Goal: Task Accomplishment & Management: Manage account settings

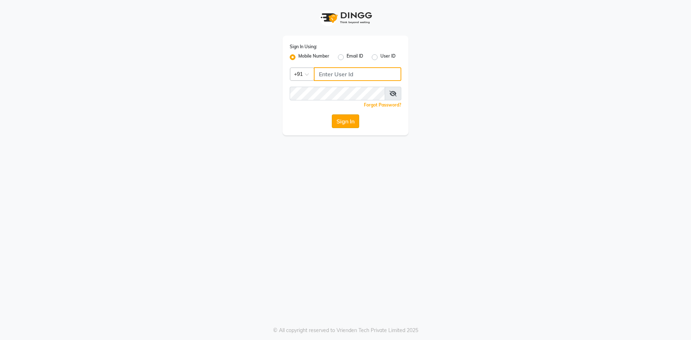
type input "9326040577"
click at [341, 120] on button "Sign In" at bounding box center [345, 122] width 27 height 14
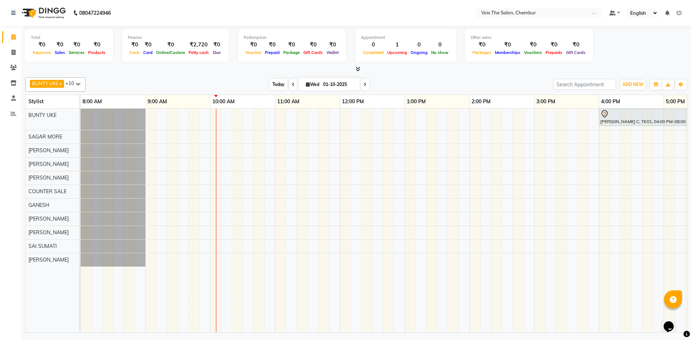
click at [274, 86] on span "Today" at bounding box center [279, 84] width 18 height 11
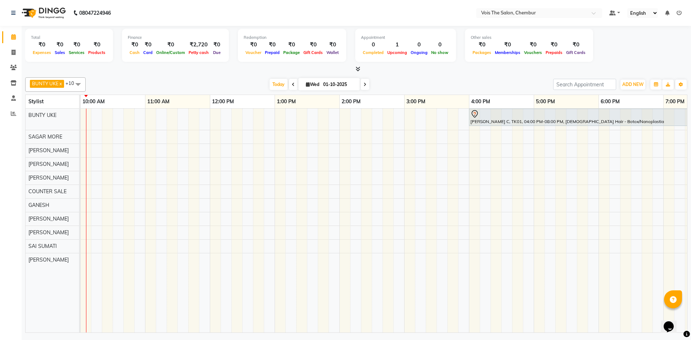
click at [292, 85] on icon at bounding box center [293, 84] width 3 height 4
type input "30-09-2025"
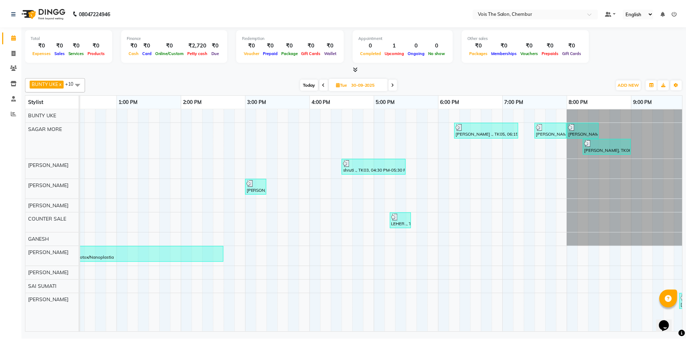
scroll to position [0, 366]
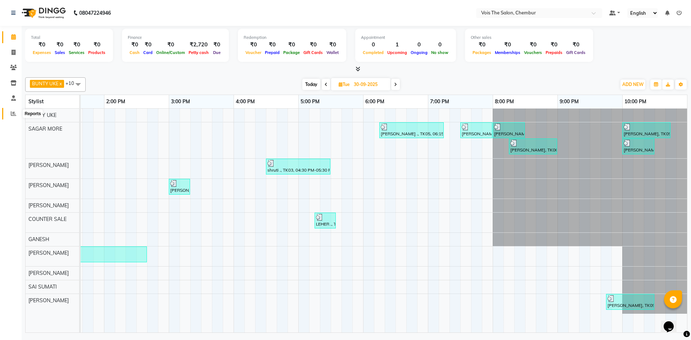
click at [12, 113] on icon at bounding box center [13, 113] width 5 height 5
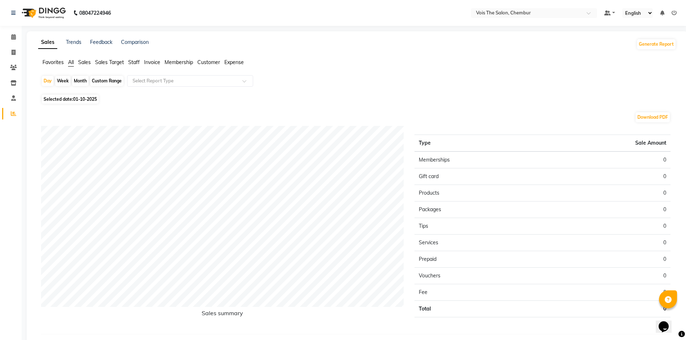
click at [84, 62] on span "Sales" at bounding box center [84, 62] width 13 height 6
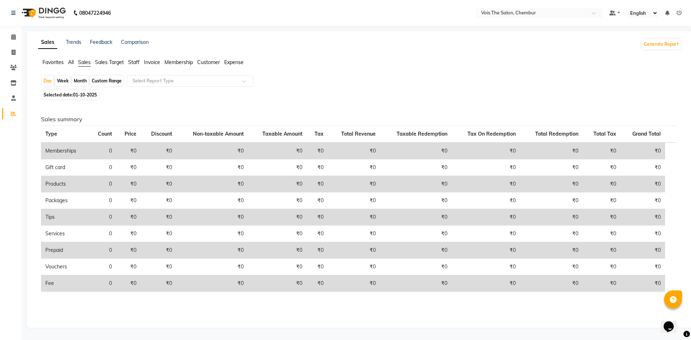
click at [60, 97] on span "Selected date: [DATE]" at bounding box center [70, 94] width 57 height 9
select select "10"
select select "2025"
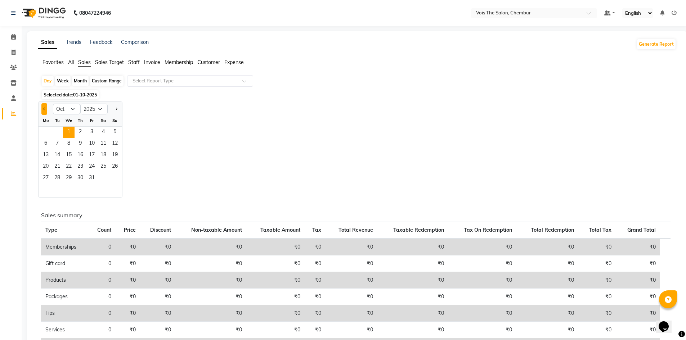
click at [43, 108] on button "Previous month" at bounding box center [44, 109] width 6 height 12
select select "9"
click at [54, 176] on span "30" at bounding box center [58, 179] width 12 height 12
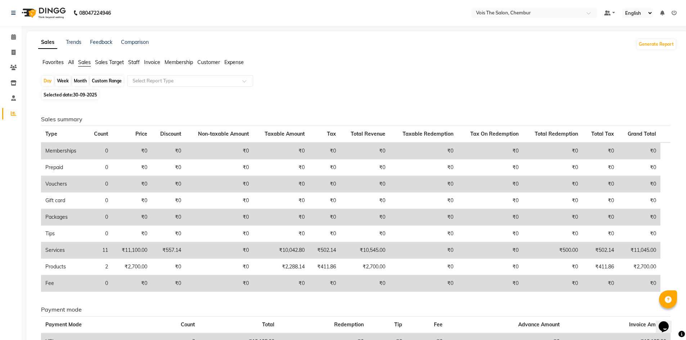
click at [73, 63] on span "All" at bounding box center [71, 62] width 6 height 6
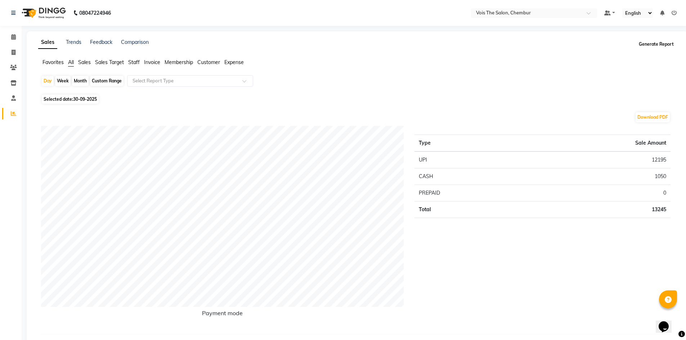
click at [668, 44] on button "Generate Report" at bounding box center [656, 44] width 39 height 10
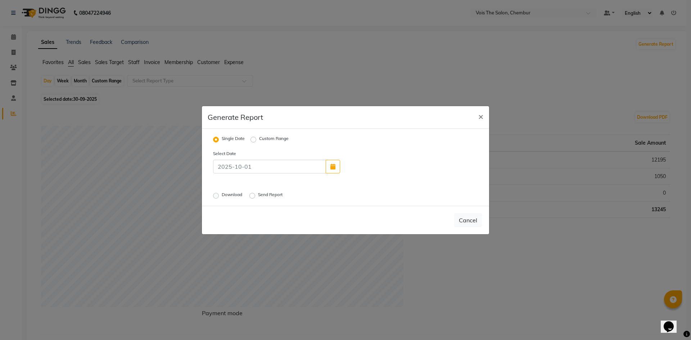
click at [259, 140] on label "Custom Range" at bounding box center [274, 139] width 30 height 9
click at [254, 140] on input "Custom Range" at bounding box center [254, 139] width 5 height 5
radio input "true"
select select "10"
select select "2025"
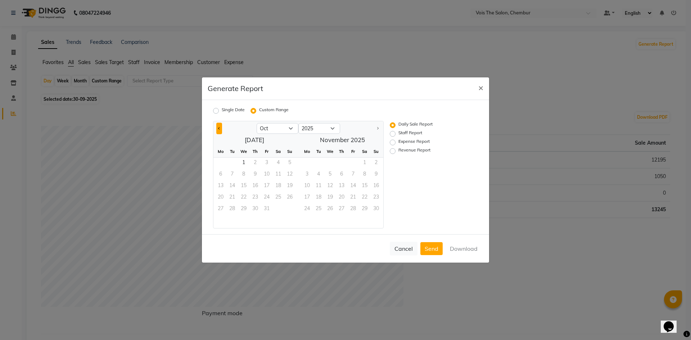
click at [219, 130] on button "Previous month" at bounding box center [219, 129] width 6 height 12
select select "9"
click at [231, 210] on span "30" at bounding box center [233, 210] width 12 height 12
click at [399, 131] on label "Staff Report" at bounding box center [411, 134] width 24 height 9
click at [392, 131] on input "Staff Report" at bounding box center [393, 133] width 5 height 5
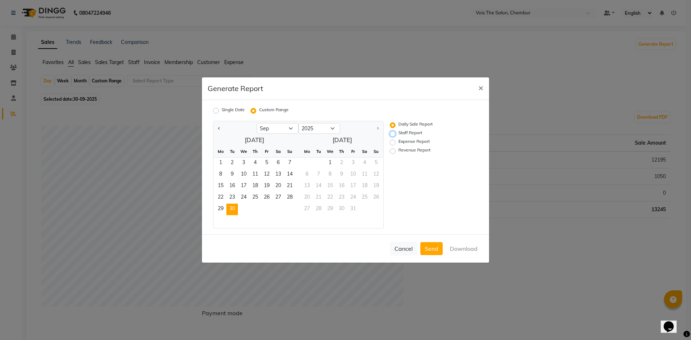
radio input "true"
click at [473, 253] on button "Download" at bounding box center [464, 248] width 36 height 13
click at [220, 213] on span "29" at bounding box center [221, 210] width 12 height 12
click at [234, 212] on span "30" at bounding box center [233, 210] width 12 height 12
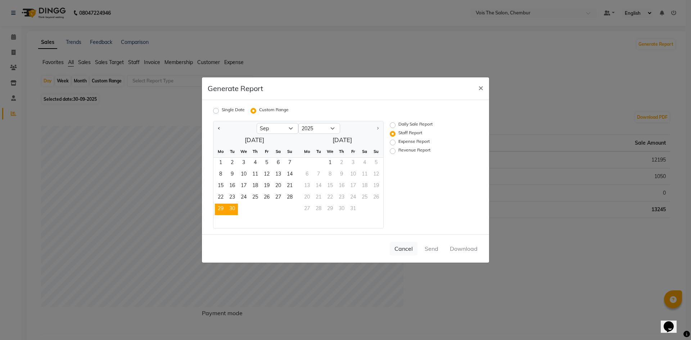
click at [215, 207] on span "29" at bounding box center [221, 210] width 12 height 12
click at [232, 210] on span "30" at bounding box center [233, 210] width 12 height 12
click at [222, 112] on label "Single Date" at bounding box center [233, 111] width 23 height 9
click at [215, 112] on input "Single Date" at bounding box center [217, 110] width 5 height 5
radio input "true"
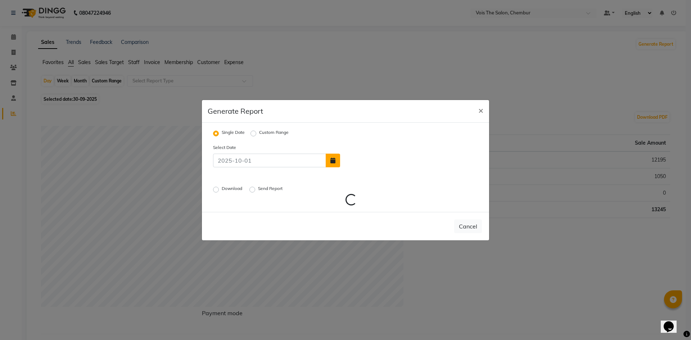
click at [334, 162] on icon "button" at bounding box center [333, 161] width 5 height 6
select select "10"
select select "2025"
click at [346, 120] on span "Previous month" at bounding box center [347, 119] width 3 height 3
select select "9"
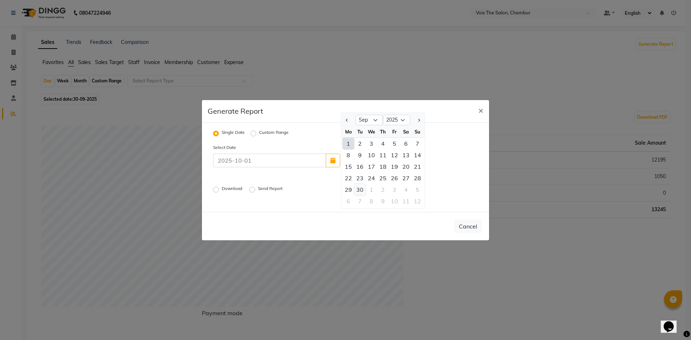
click at [359, 188] on div "30" at bounding box center [360, 190] width 12 height 12
type input "30-09-2025"
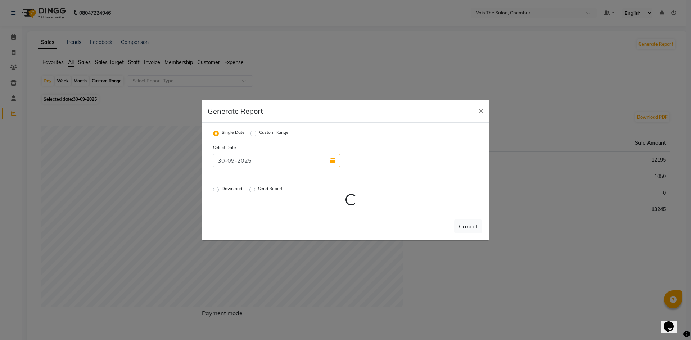
click at [222, 188] on label "Download" at bounding box center [233, 189] width 22 height 9
click at [217, 188] on input "Download" at bounding box center [217, 189] width 5 height 5
radio input "true"
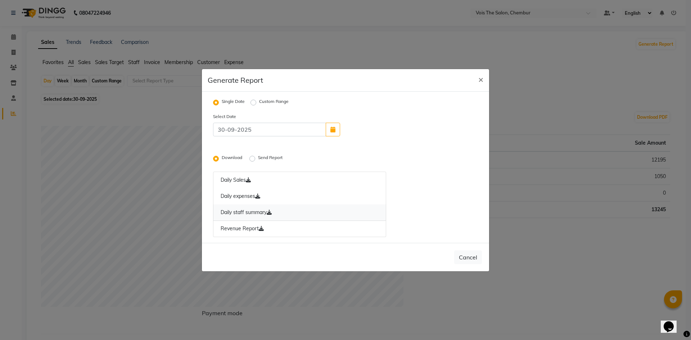
click at [315, 209] on link "Daily staff summary" at bounding box center [299, 213] width 173 height 17
click at [259, 102] on label "Custom Range" at bounding box center [274, 102] width 30 height 9
click at [256, 102] on input "Custom Range" at bounding box center [254, 102] width 5 height 5
radio input "true"
select select "10"
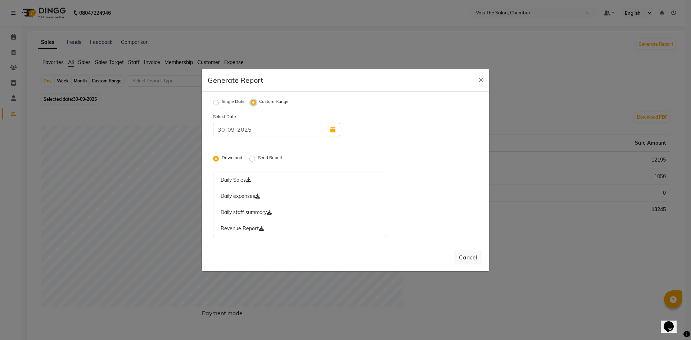
select select "2025"
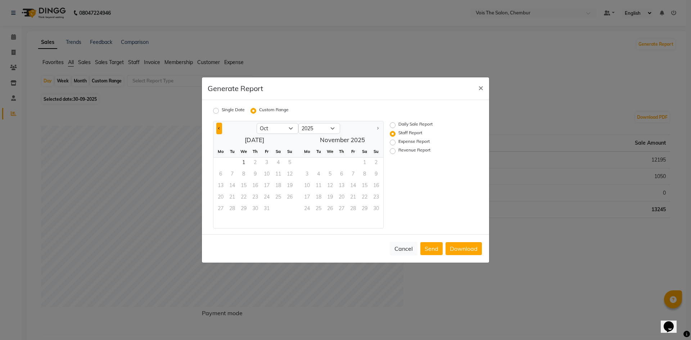
click at [217, 128] on button "Previous month" at bounding box center [219, 129] width 6 height 12
select select "9"
click at [220, 163] on span "1" at bounding box center [221, 164] width 12 height 12
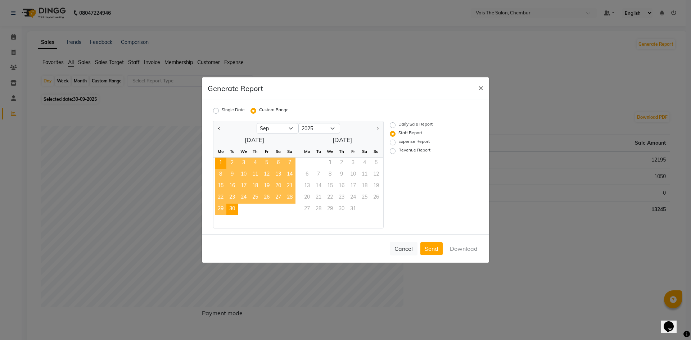
click at [233, 211] on span "30" at bounding box center [233, 210] width 12 height 12
click at [464, 245] on button "Download" at bounding box center [464, 248] width 36 height 13
click at [482, 91] on span "×" at bounding box center [481, 87] width 5 height 11
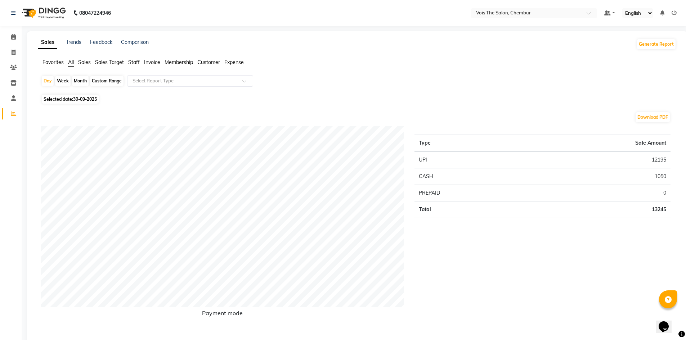
drag, startPoint x: 685, startPoint y: 0, endPoint x: 43, endPoint y: 13, distance: 642.6
click at [43, 13] on img at bounding box center [42, 13] width 49 height 20
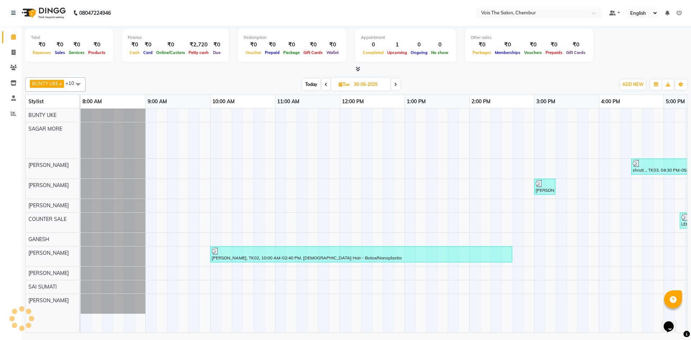
click at [312, 85] on span "Today" at bounding box center [312, 84] width 18 height 11
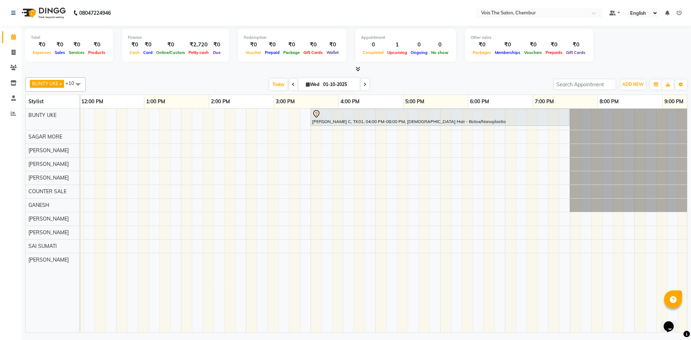
scroll to position [0, 288]
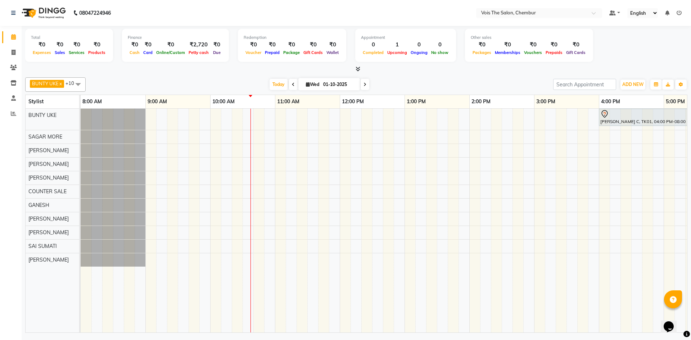
click at [289, 85] on span at bounding box center [293, 84] width 9 height 11
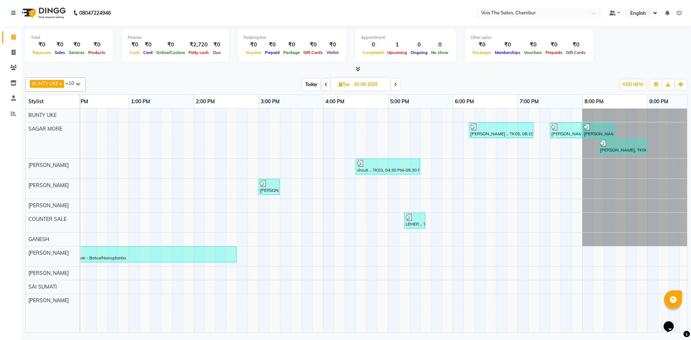
scroll to position [0, 277]
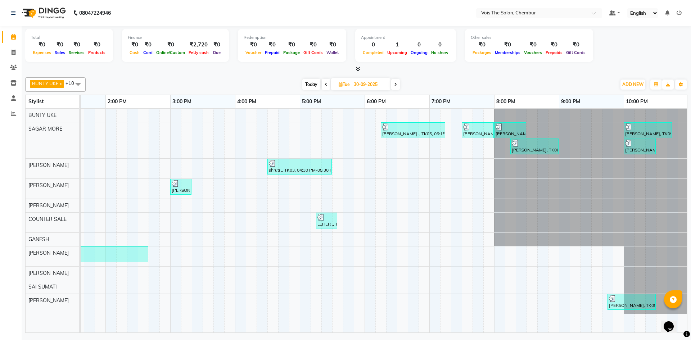
click at [308, 85] on span "Today" at bounding box center [312, 84] width 18 height 11
type input "01-10-2025"
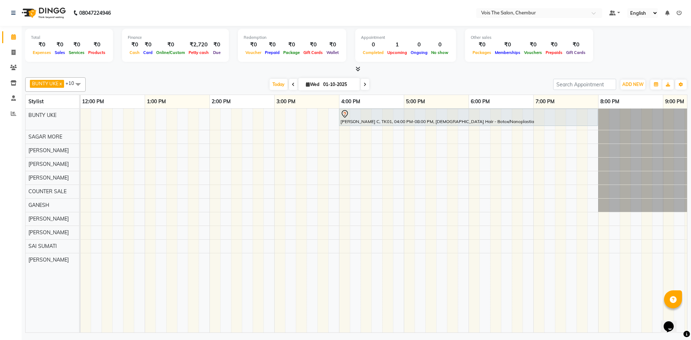
scroll to position [0, 294]
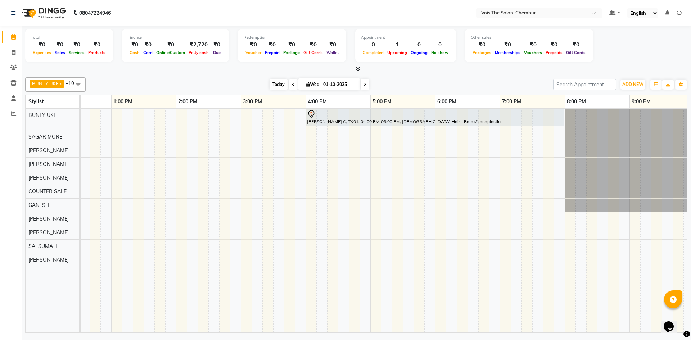
click at [276, 86] on span "Today" at bounding box center [279, 84] width 18 height 11
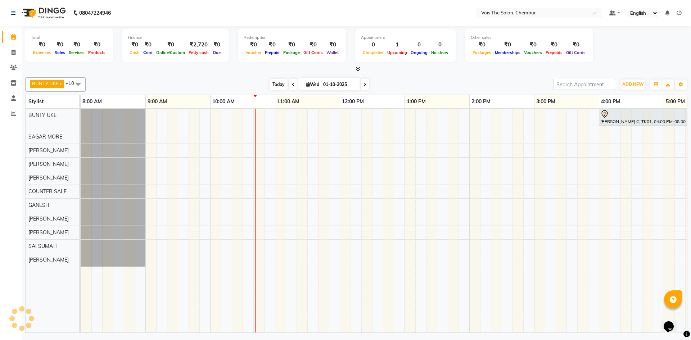
scroll to position [0, 130]
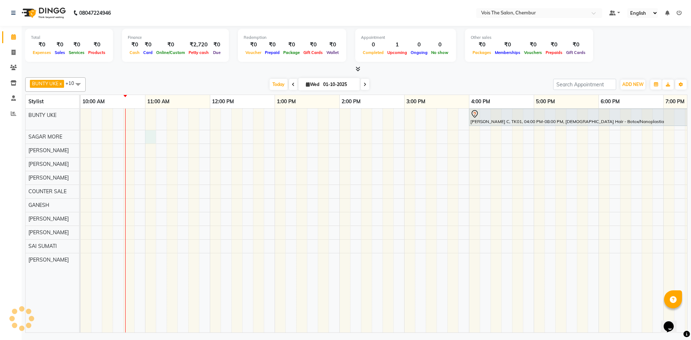
click at [147, 136] on div "[PERSON_NAME] C, TK01, 04:00 PM-08:00 PM, [DEMOGRAPHIC_DATA] Hair - Botox/Nanop…" at bounding box center [437, 221] width 972 height 224
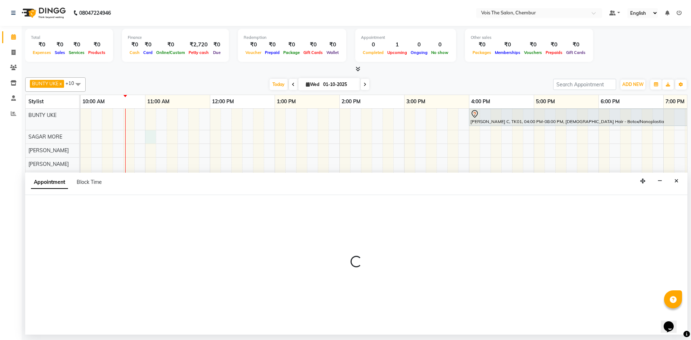
select select "79152"
select select "660"
select select "tentative"
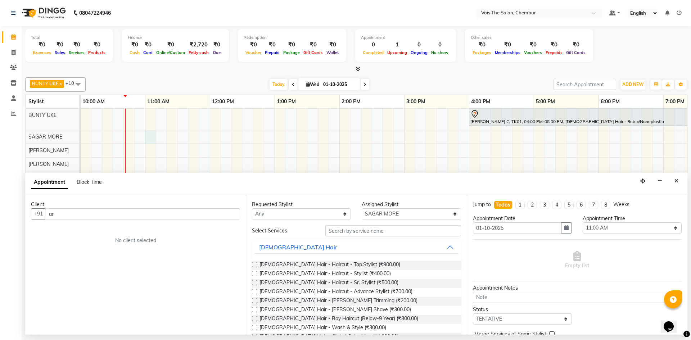
type input "a"
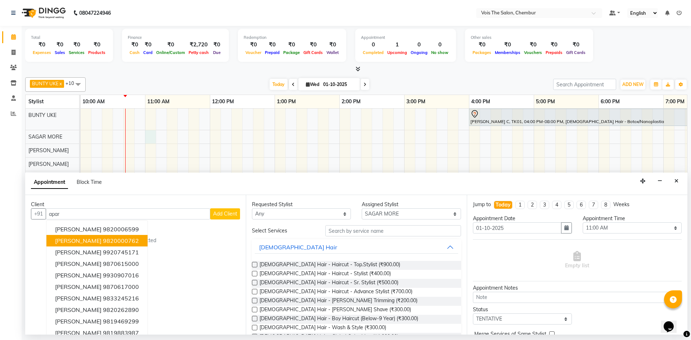
click at [148, 236] on button "[PERSON_NAME] 9820000762" at bounding box center [96, 241] width 101 height 12
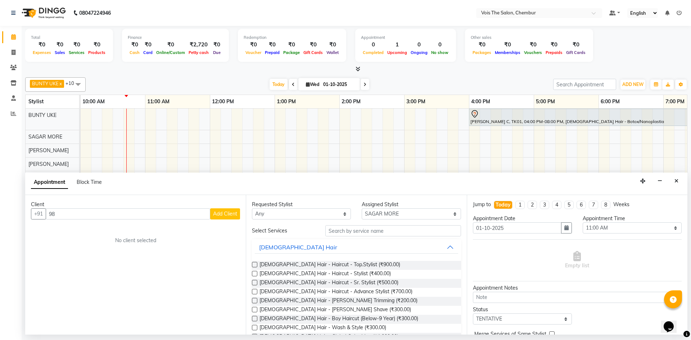
type input "9"
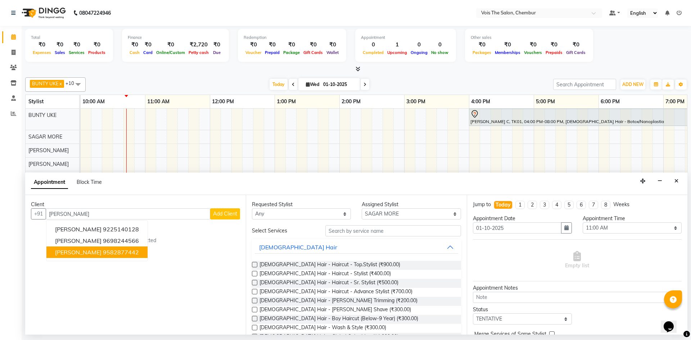
click at [147, 258] on ngb-typeahead-window "[PERSON_NAME] 9225140128 [PERSON_NAME] 9698244566 [PERSON_NAME] 9582877442" at bounding box center [97, 240] width 102 height 41
type input "[PERSON_NAME]"
click at [339, 231] on input "text" at bounding box center [394, 230] width 136 height 11
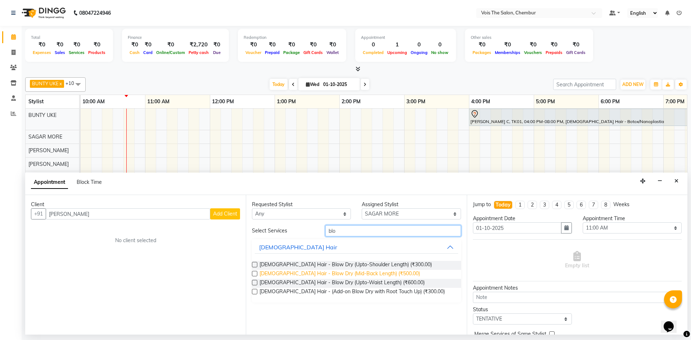
type input "blo"
click at [346, 272] on span "[DEMOGRAPHIC_DATA] Hair - Blow Dry (Mid-Back Length) (₹500.00)" at bounding box center [340, 274] width 161 height 9
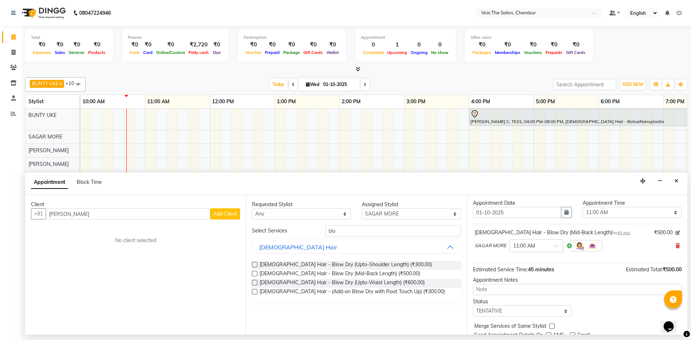
scroll to position [44, 0]
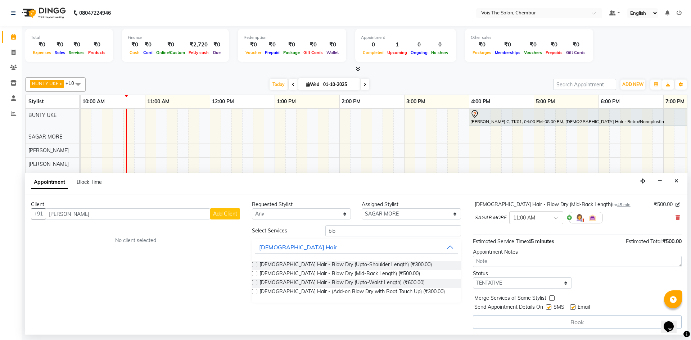
click at [578, 324] on div "Book" at bounding box center [577, 322] width 209 height 14
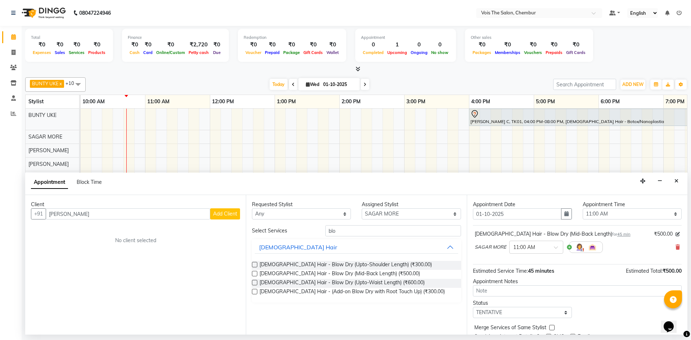
scroll to position [10, 0]
click at [676, 250] on icon at bounding box center [678, 251] width 4 height 5
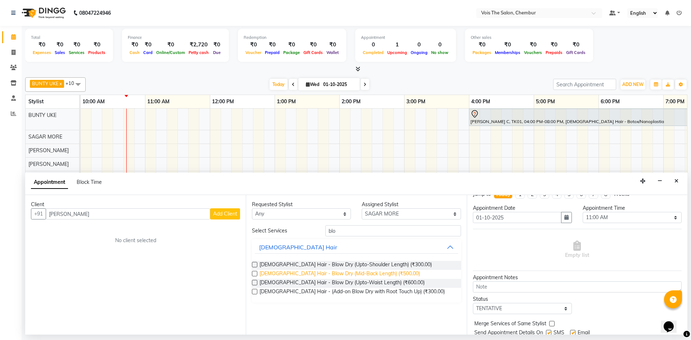
click at [335, 275] on span "[DEMOGRAPHIC_DATA] Hair - Blow Dry (Mid-Back Length) (₹500.00)" at bounding box center [340, 274] width 161 height 9
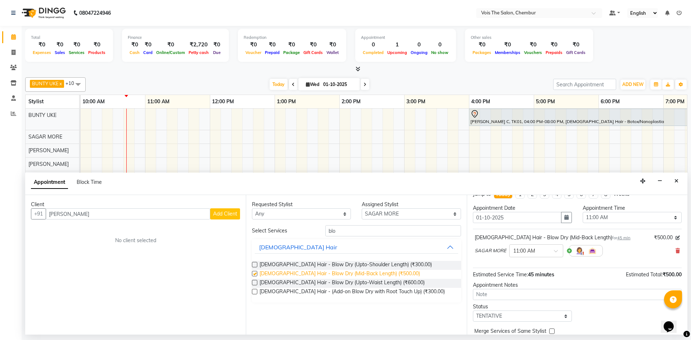
checkbox input "false"
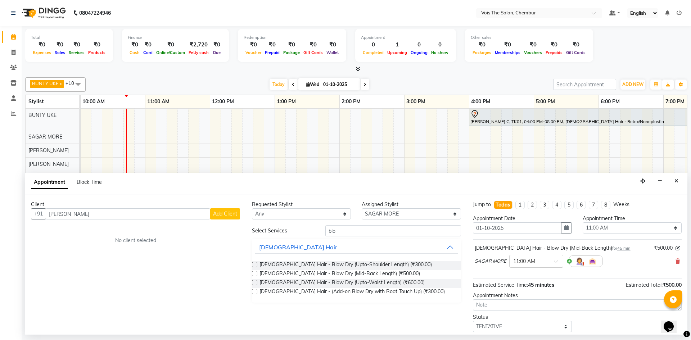
scroll to position [0, 0]
click at [188, 218] on input "[PERSON_NAME]" at bounding box center [128, 214] width 165 height 11
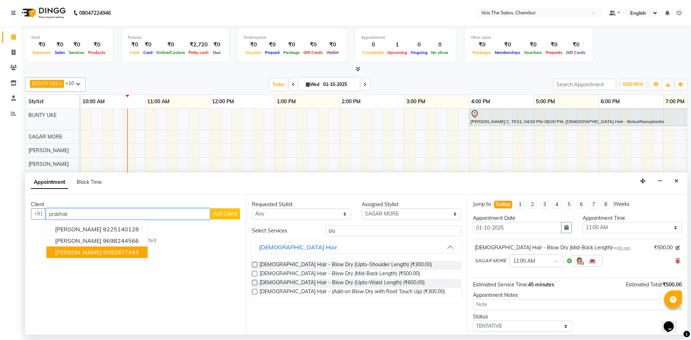
click at [125, 249] on ngb-highlight "9582877442" at bounding box center [121, 252] width 36 height 7
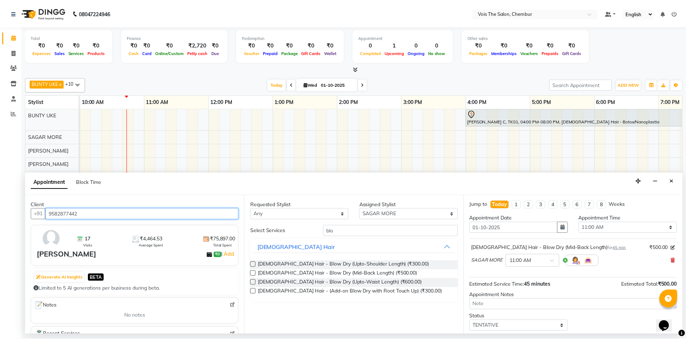
scroll to position [43, 0]
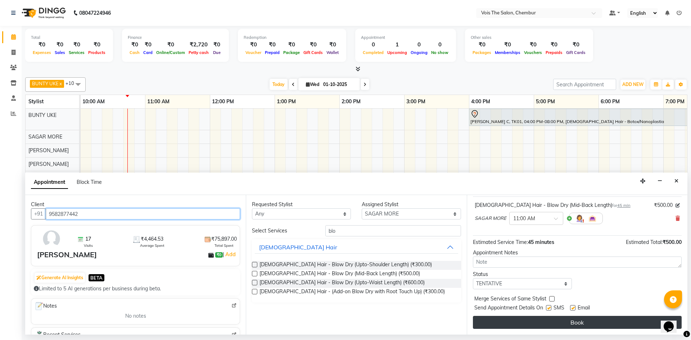
type input "9582877442"
click at [556, 326] on button "Book" at bounding box center [577, 322] width 209 height 13
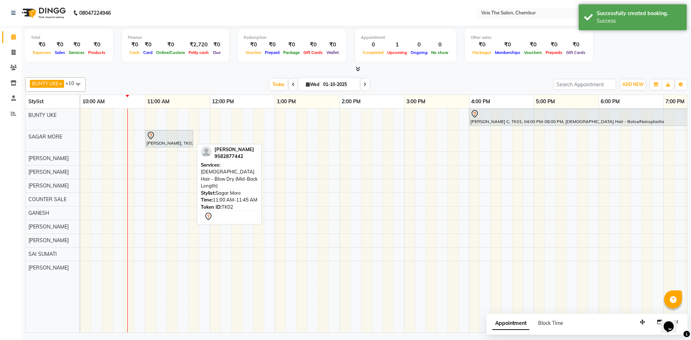
click at [158, 146] on div "[PERSON_NAME], TK02, 11:00 AM-11:45 AM, [DEMOGRAPHIC_DATA] Hair - Blow Dry (Mid…" at bounding box center [169, 138] width 47 height 15
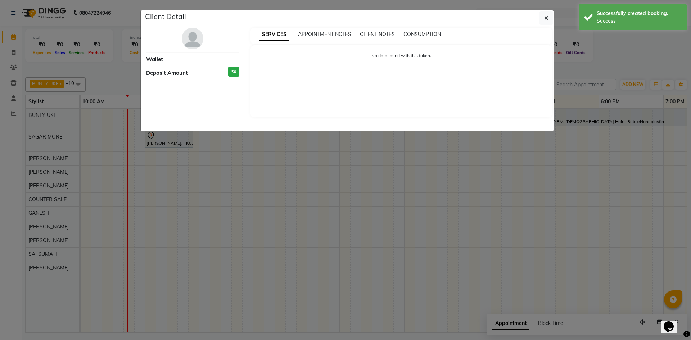
select select "7"
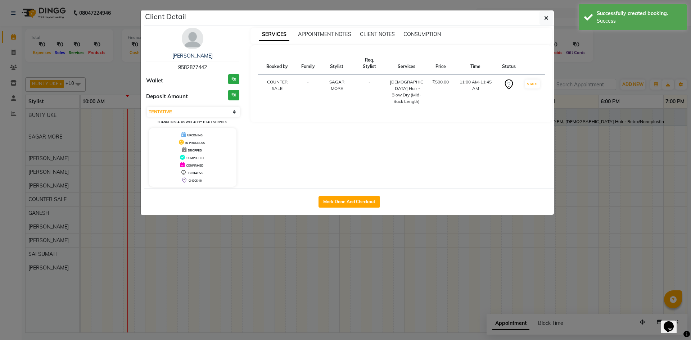
drag, startPoint x: 179, startPoint y: 67, endPoint x: 212, endPoint y: 69, distance: 32.8
click at [212, 69] on div "[PERSON_NAME] 9582877442" at bounding box center [192, 61] width 93 height 19
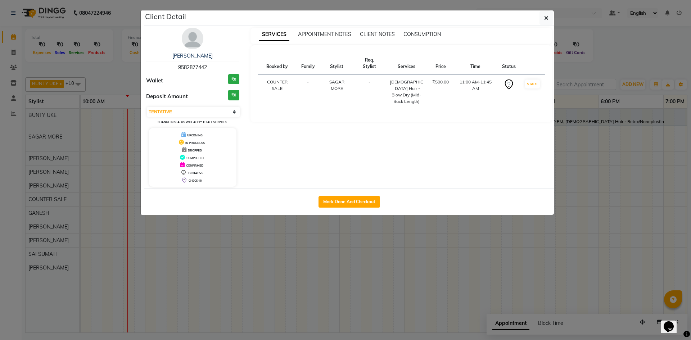
copy span "9582877442"
click at [548, 17] on icon "button" at bounding box center [547, 18] width 4 height 6
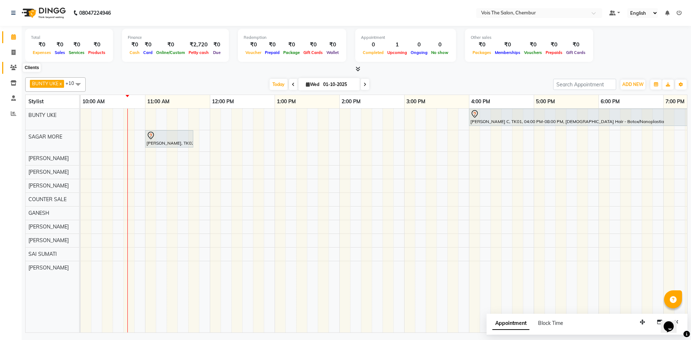
click at [10, 66] on icon at bounding box center [13, 67] width 7 height 5
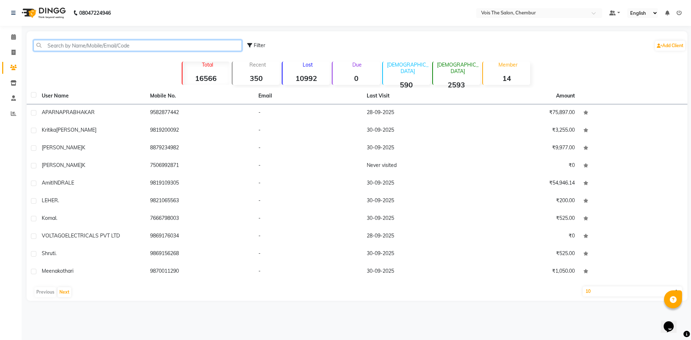
click at [111, 46] on input "text" at bounding box center [137, 45] width 209 height 11
paste input "9582877442"
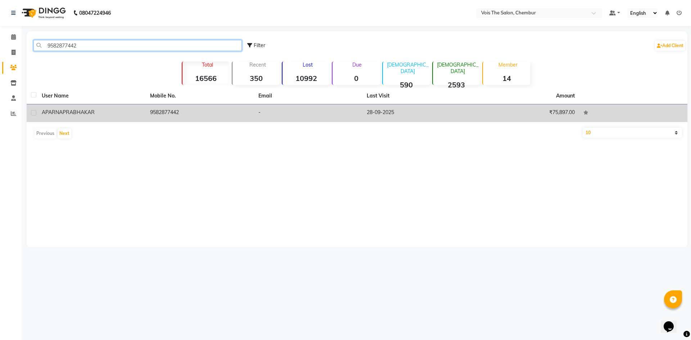
type input "9582877442"
click at [164, 111] on td "9582877442" at bounding box center [200, 113] width 108 height 18
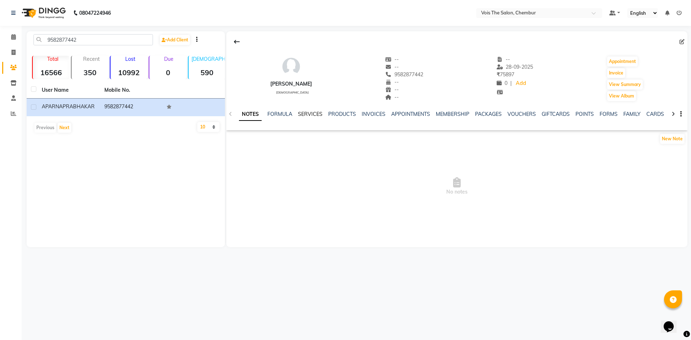
click at [312, 115] on link "SERVICES" at bounding box center [310, 114] width 24 height 6
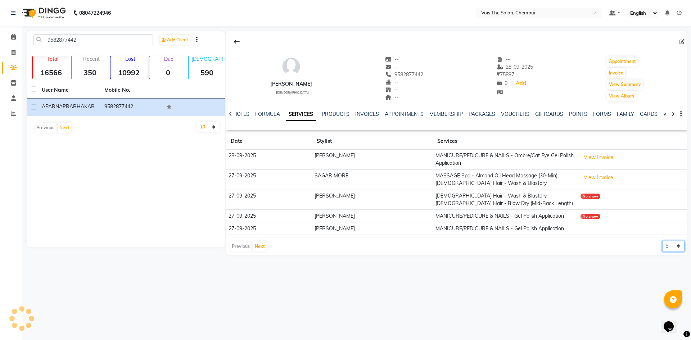
click at [677, 246] on select "5 10 50 100 500" at bounding box center [674, 246] width 22 height 11
click at [663, 241] on select "5 10 50 100 500" at bounding box center [674, 246] width 22 height 11
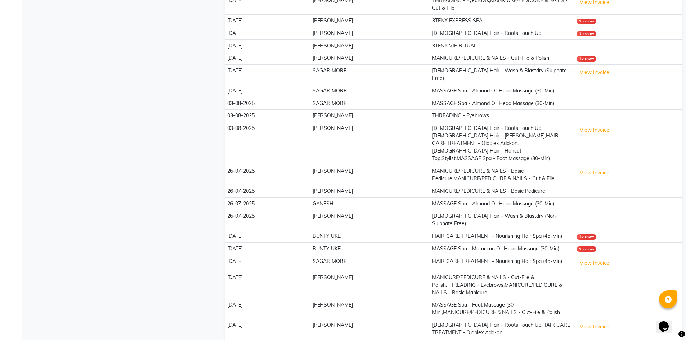
scroll to position [653, 0]
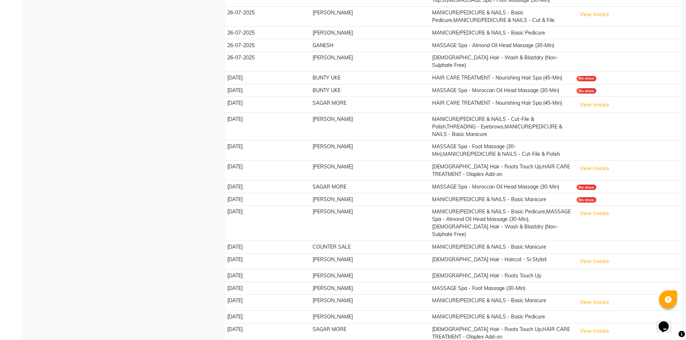
select select "100"
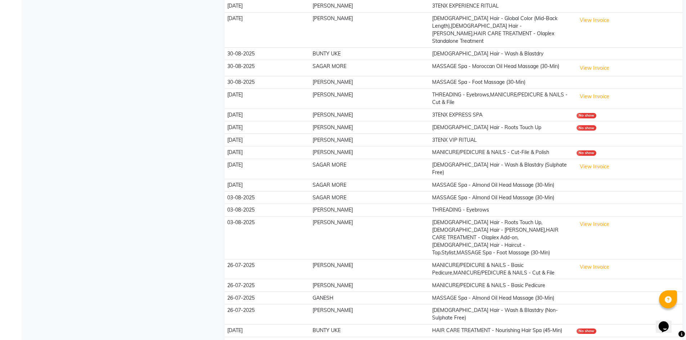
scroll to position [400, 0]
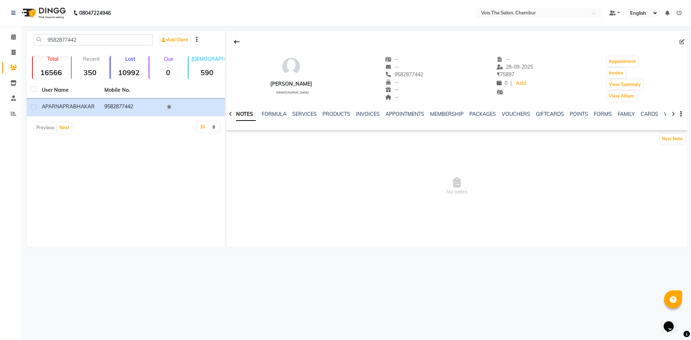
click at [304, 110] on div "NOTES FORMULA SERVICES PRODUCTS INVOICES APPOINTMENTS MEMBERSHIP PACKAGES VOUCH…" at bounding box center [457, 114] width 461 height 25
click at [304, 116] on link "SERVICES" at bounding box center [304, 114] width 24 height 6
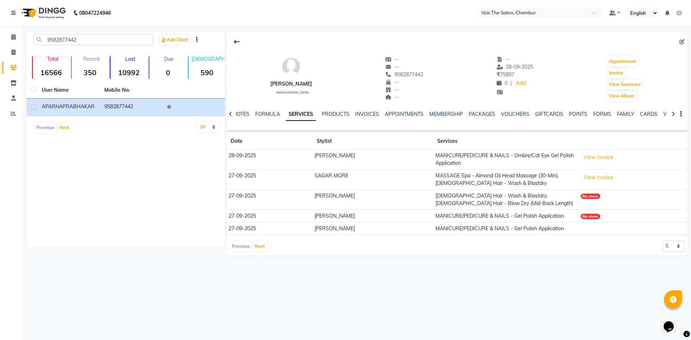
click at [489, 202] on td "[DEMOGRAPHIC_DATA] Hair - Wash & Blastdry,[DEMOGRAPHIC_DATA] Hair - Blow Dry (M…" at bounding box center [505, 200] width 145 height 20
click at [363, 114] on link "INVOICES" at bounding box center [367, 114] width 24 height 6
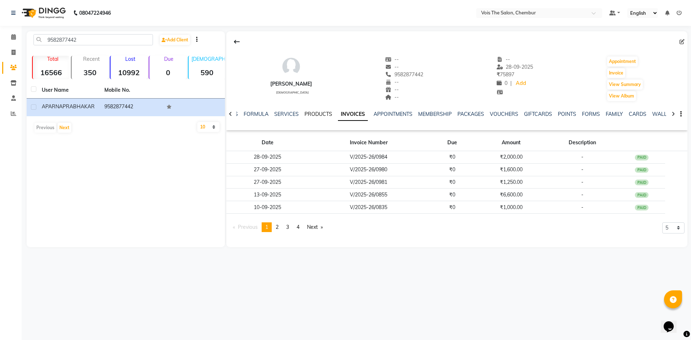
click at [314, 113] on link "PRODUCTS" at bounding box center [319, 114] width 28 height 6
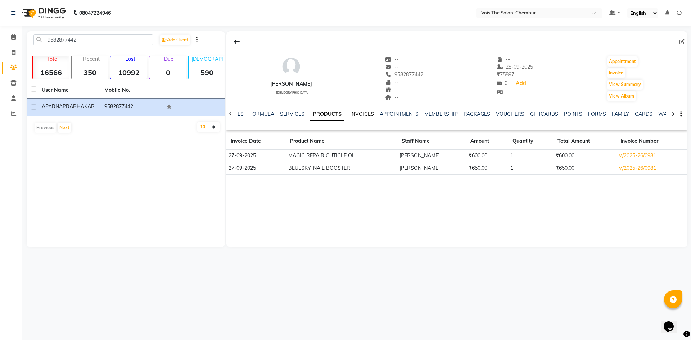
click at [363, 112] on link "INVOICES" at bounding box center [362, 114] width 24 height 6
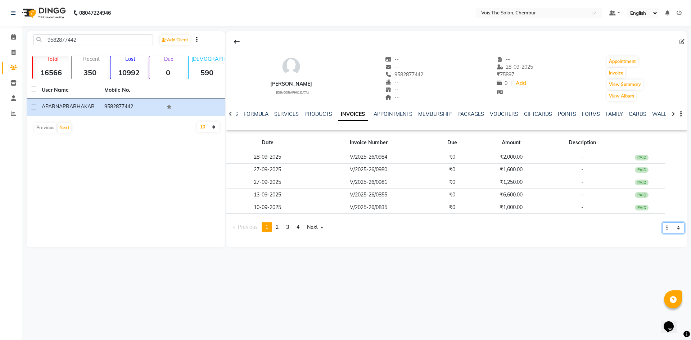
click at [678, 228] on select "5 10 50 100 500" at bounding box center [674, 228] width 22 height 11
select select "100"
click at [663, 234] on select "5 10 50 100 500" at bounding box center [674, 228] width 22 height 11
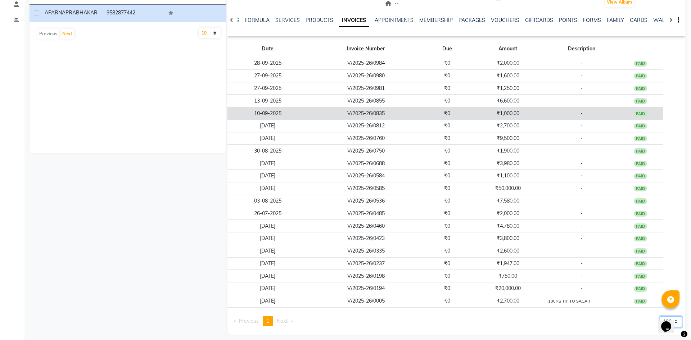
scroll to position [96, 0]
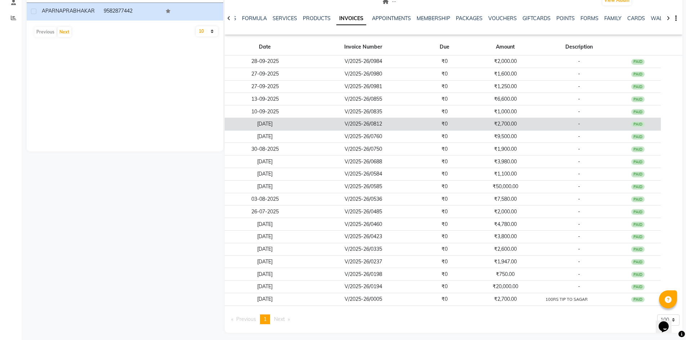
click at [428, 121] on td "₹0" at bounding box center [444, 124] width 46 height 13
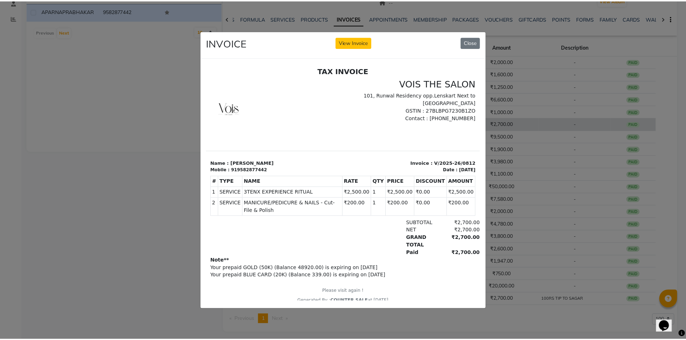
scroll to position [0, 0]
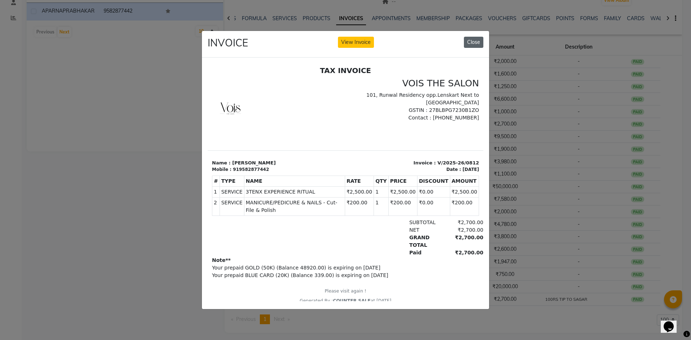
click at [474, 39] on button "Close" at bounding box center [473, 42] width 19 height 11
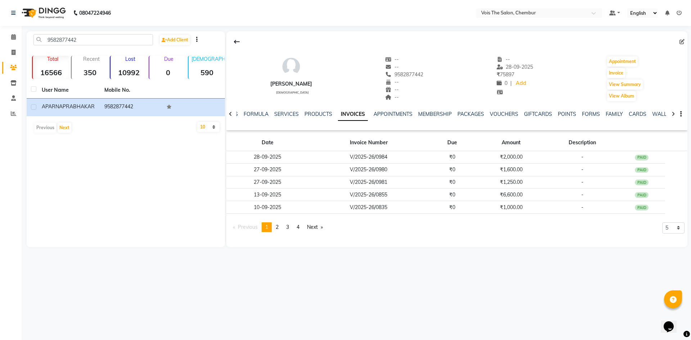
click at [45, 14] on img at bounding box center [42, 13] width 49 height 20
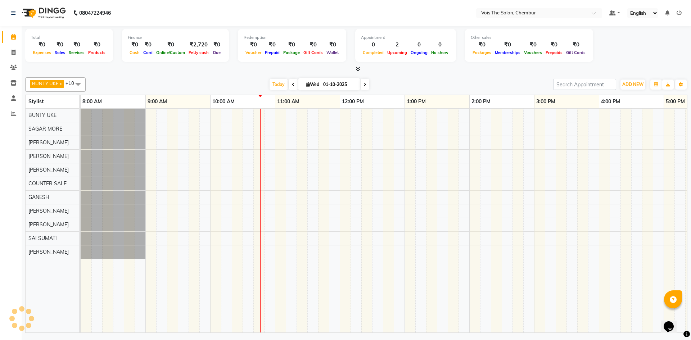
click at [45, 14] on img at bounding box center [42, 13] width 49 height 20
